Goal: Information Seeking & Learning: Learn about a topic

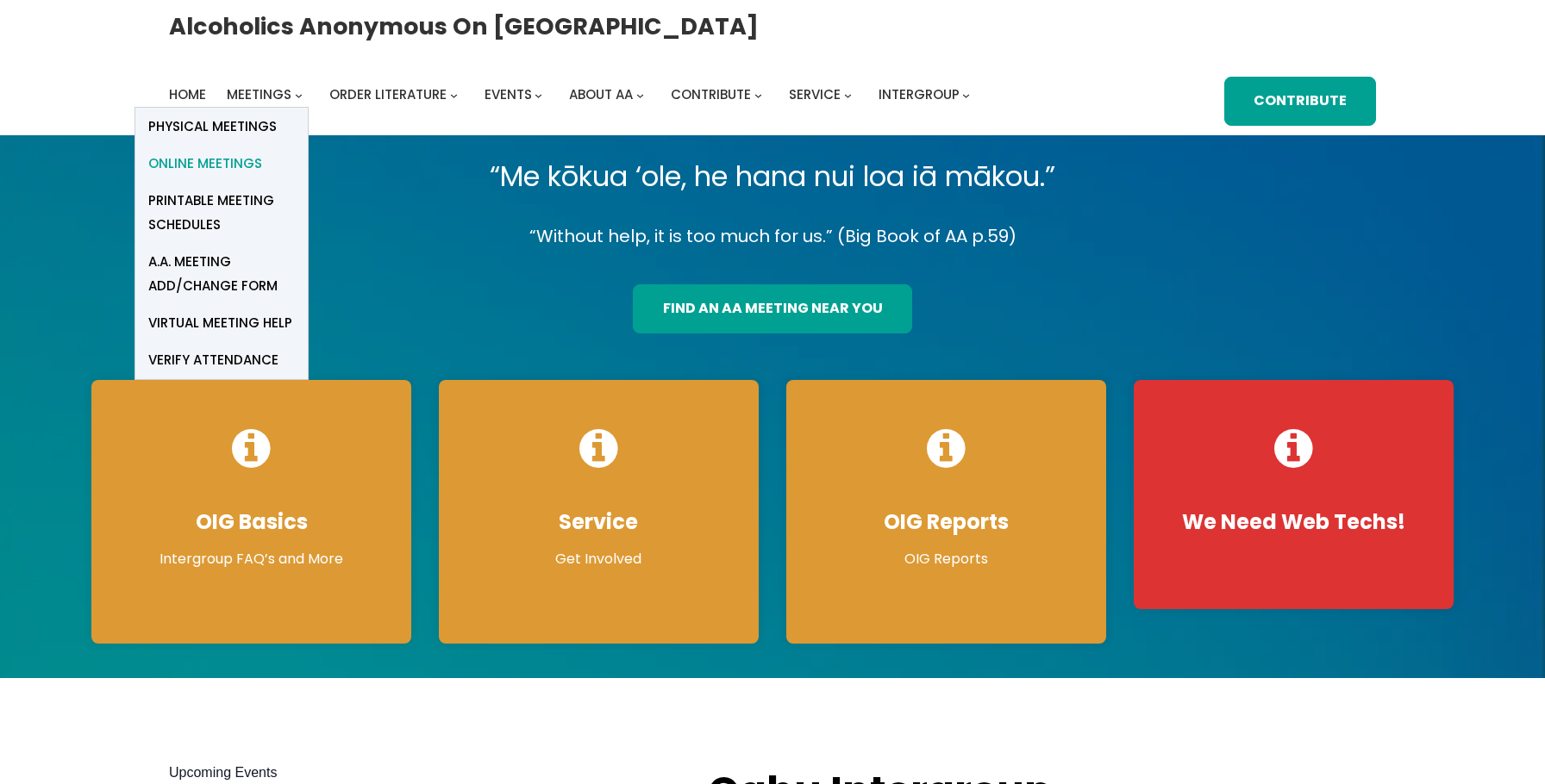
click at [230, 165] on span "Online Meetings" at bounding box center [205, 163] width 114 height 24
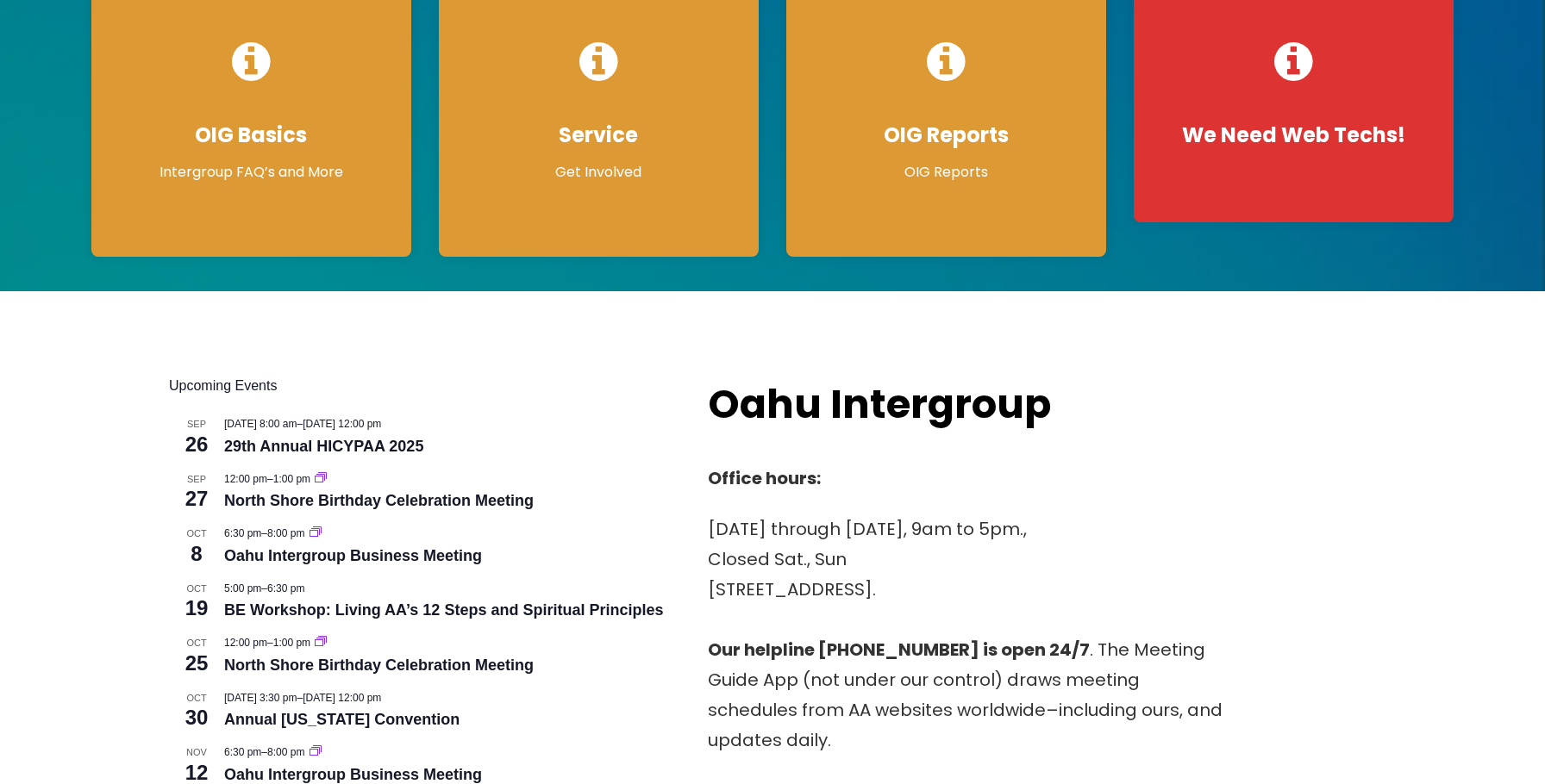
scroll to position [392, 0]
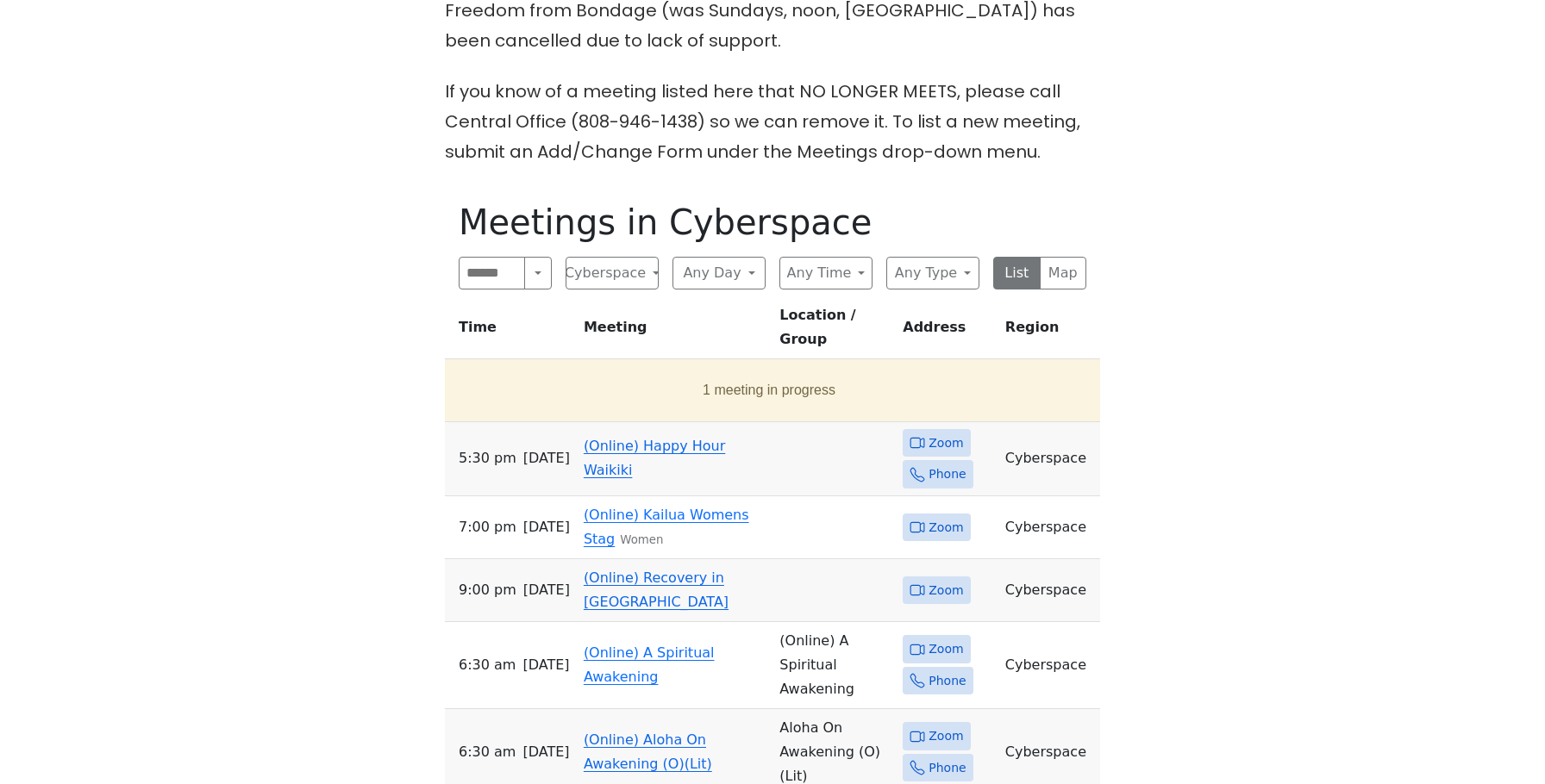
scroll to position [752, 0]
click at [626, 436] on link "(Online) Happy Hour Waikiki" at bounding box center [654, 456] width 142 height 41
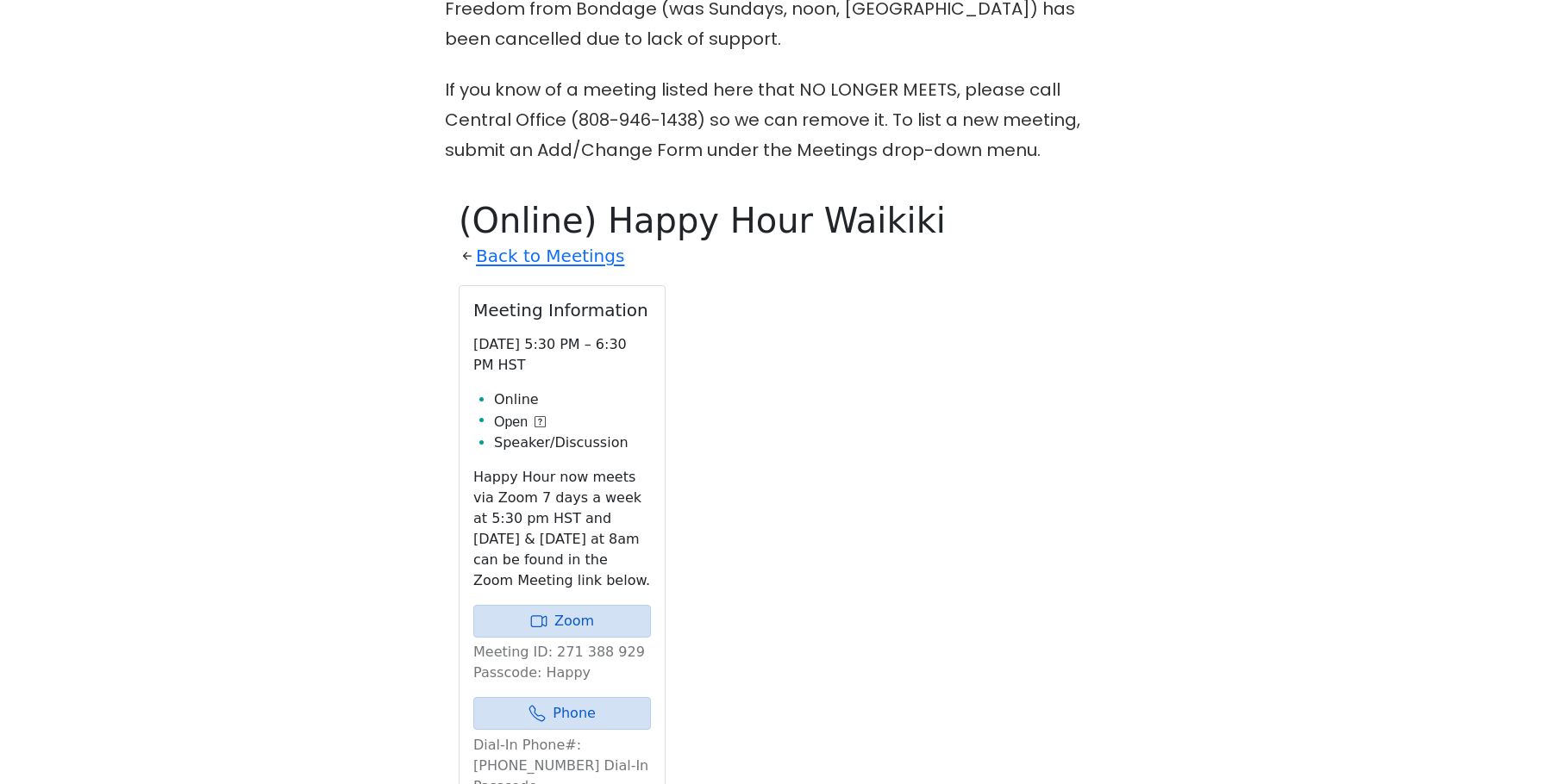
scroll to position [907, 0]
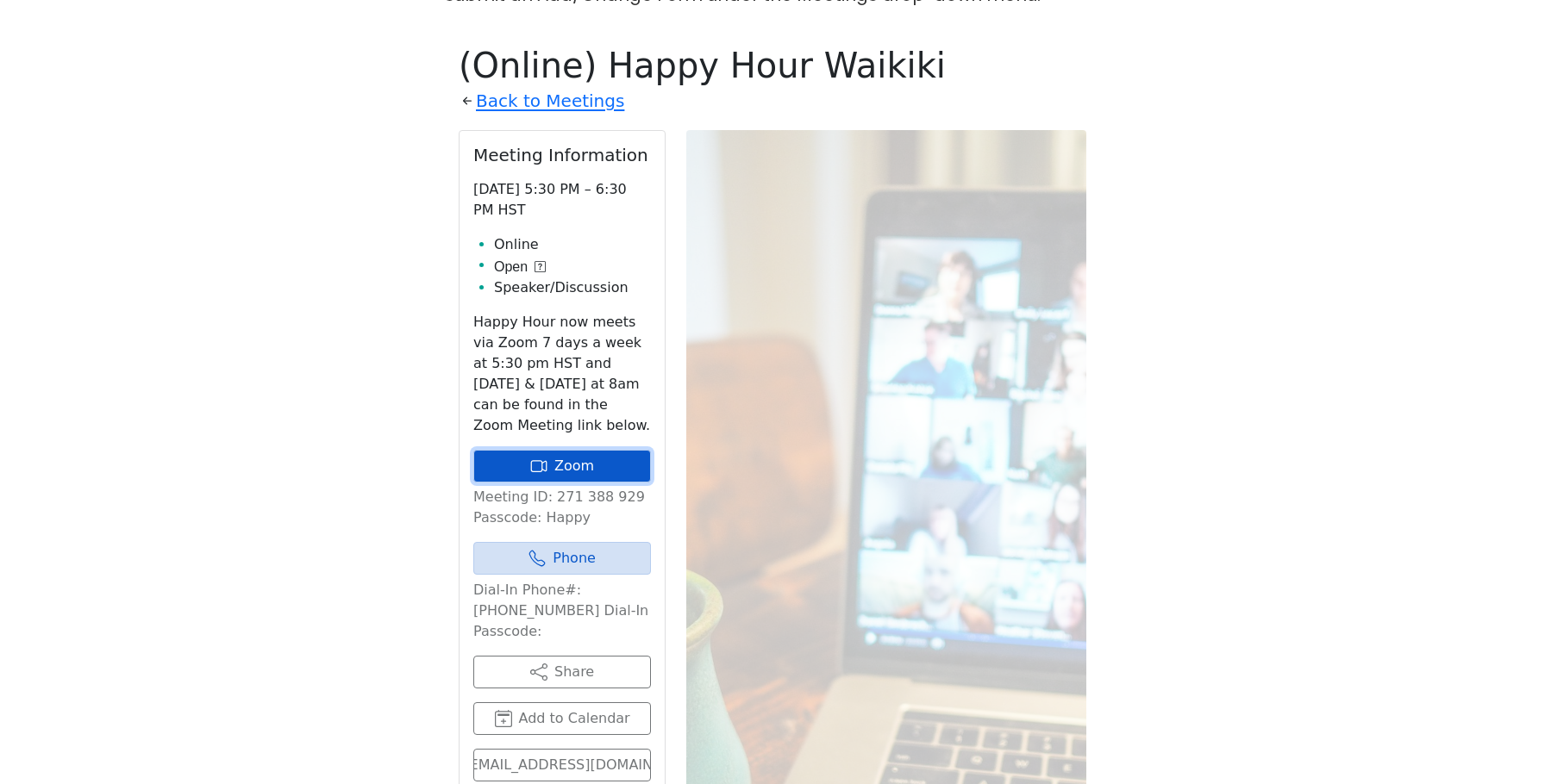
click at [587, 449] on link "Zoom" at bounding box center [562, 466] width 178 height 32
